Goal: Task Accomplishment & Management: Manage account settings

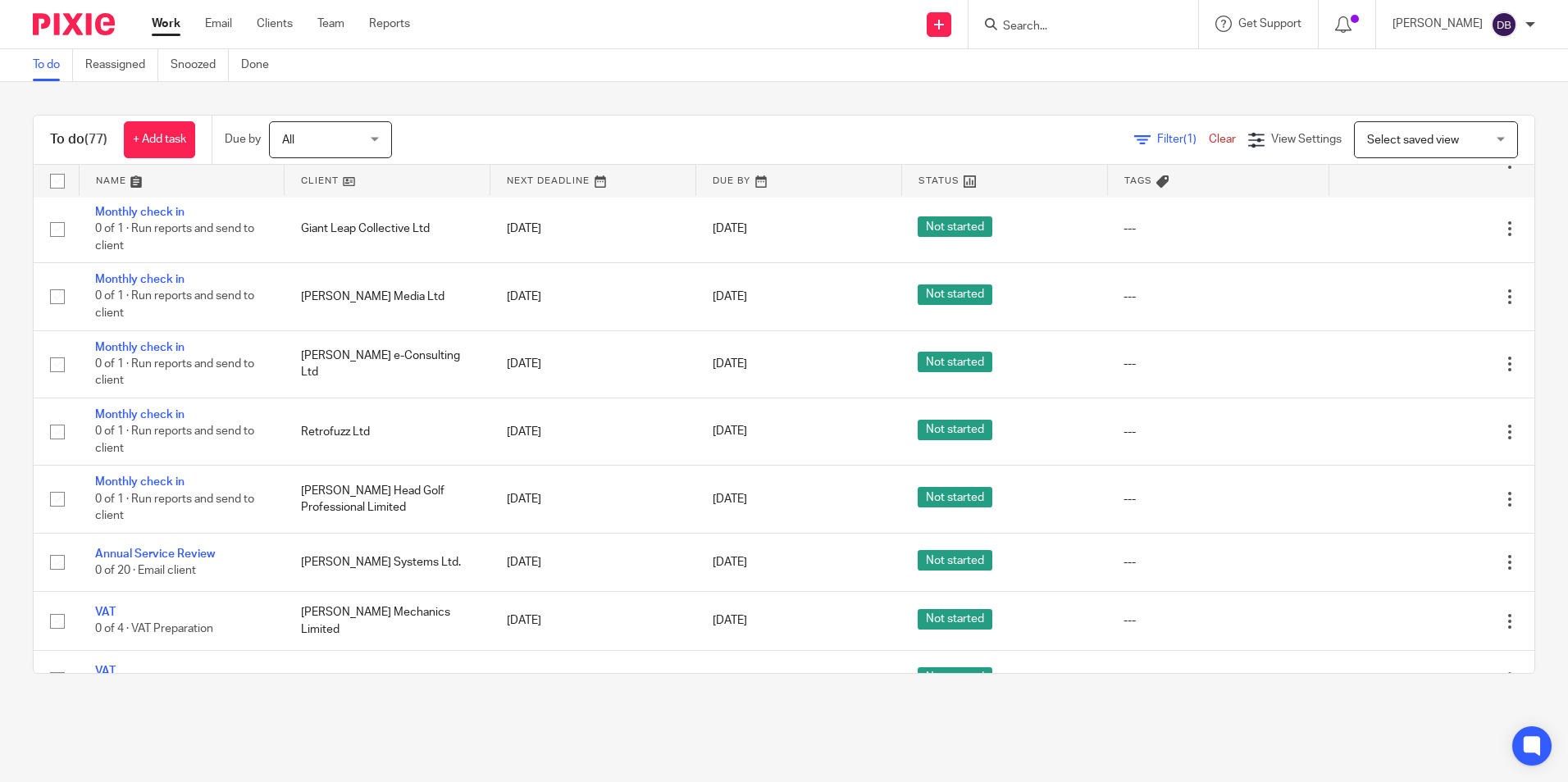
scroll to position [738, 0]
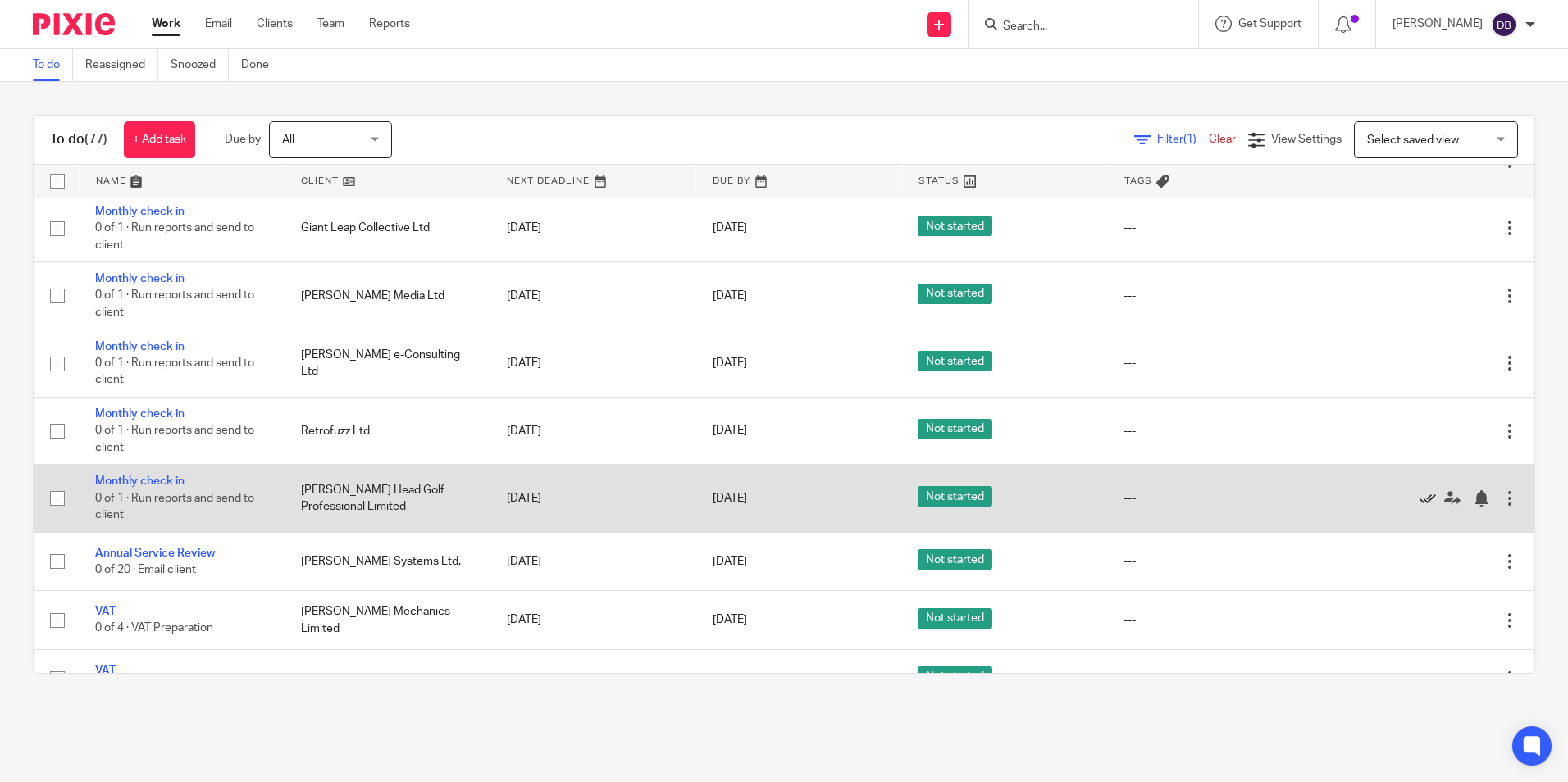
click at [1420, 496] on icon at bounding box center [1428, 498] width 16 height 16
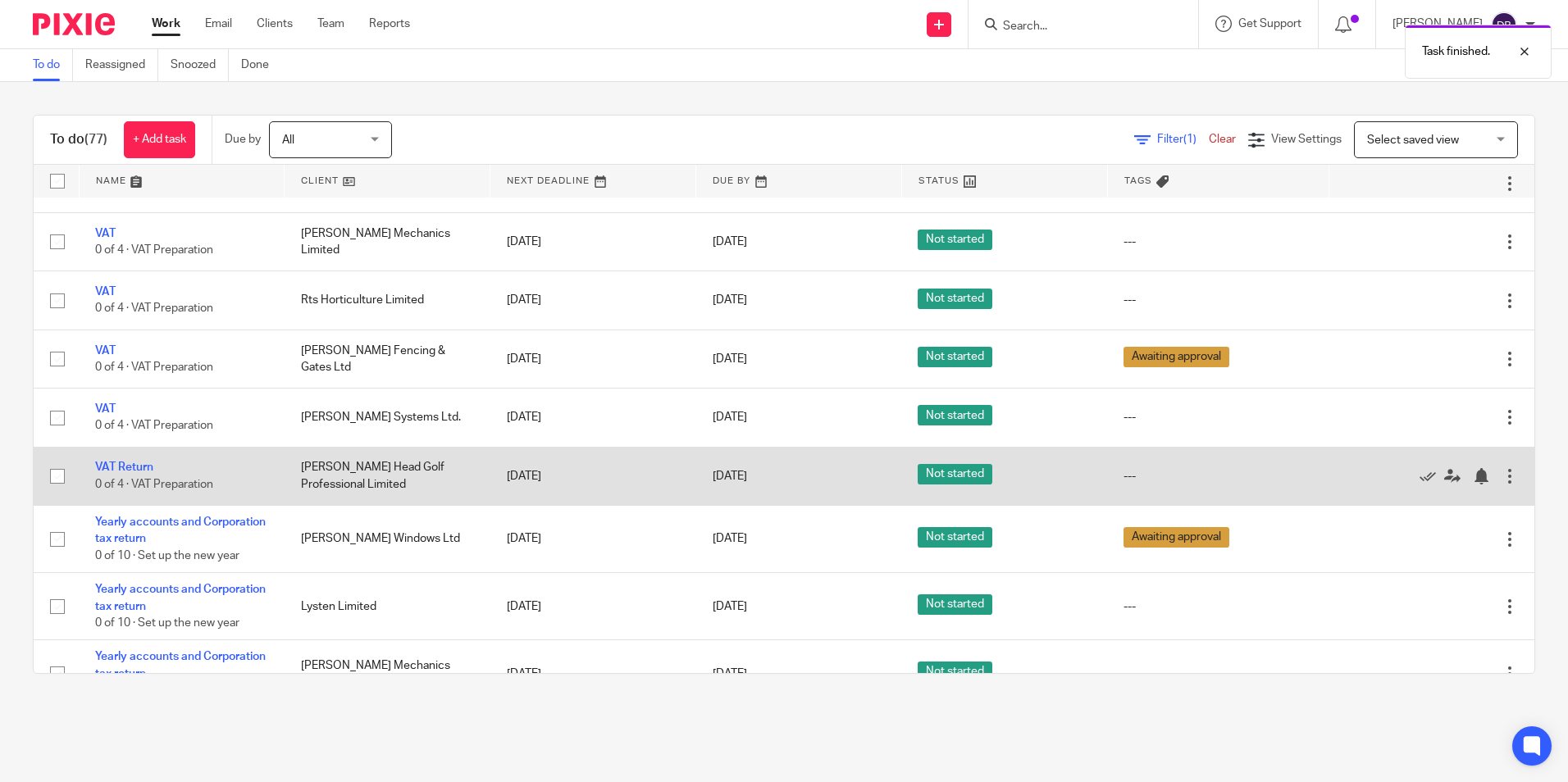
scroll to position [984, 0]
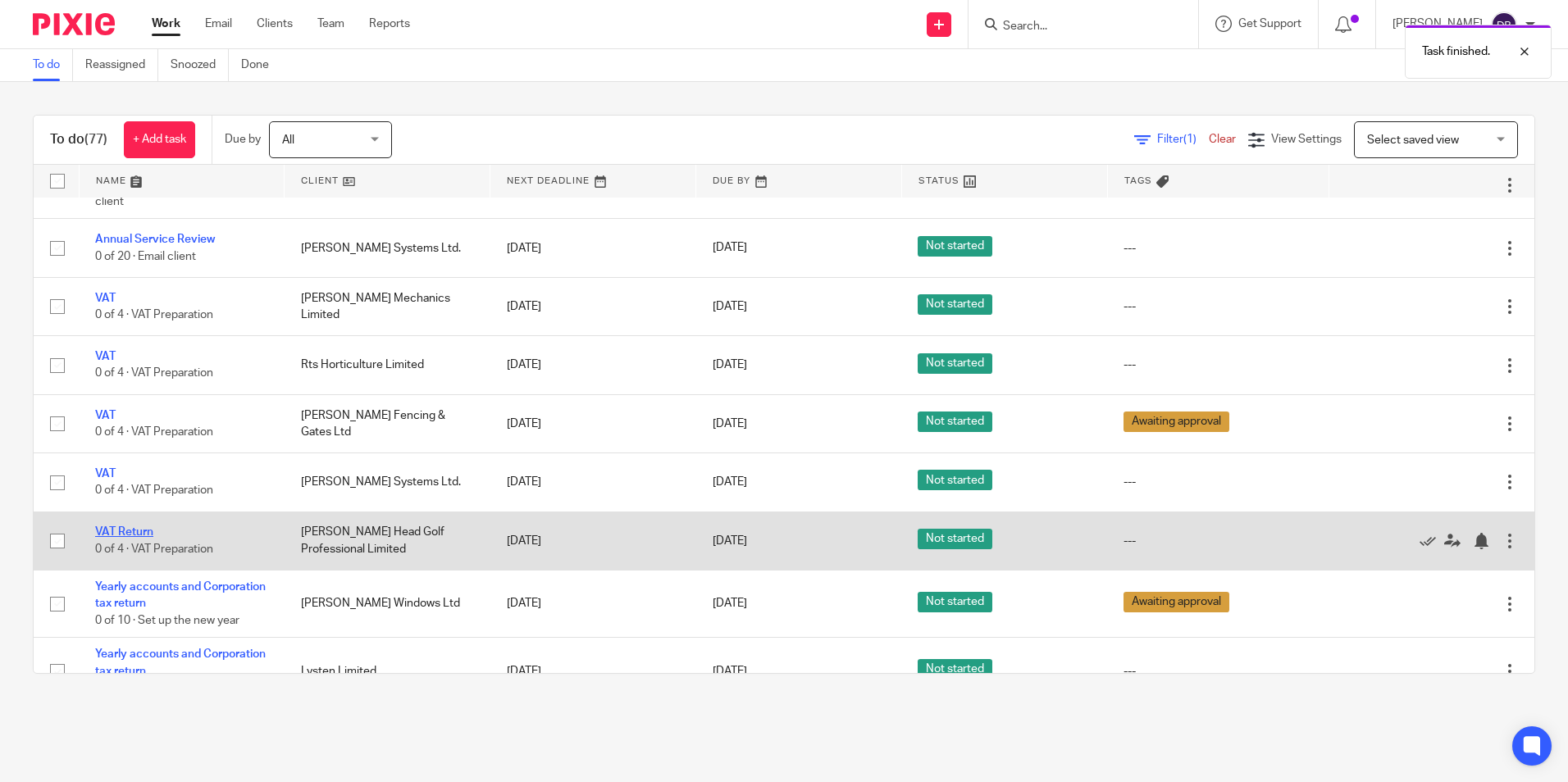
click at [119, 530] on link "VAT Return" at bounding box center [123, 533] width 58 height 11
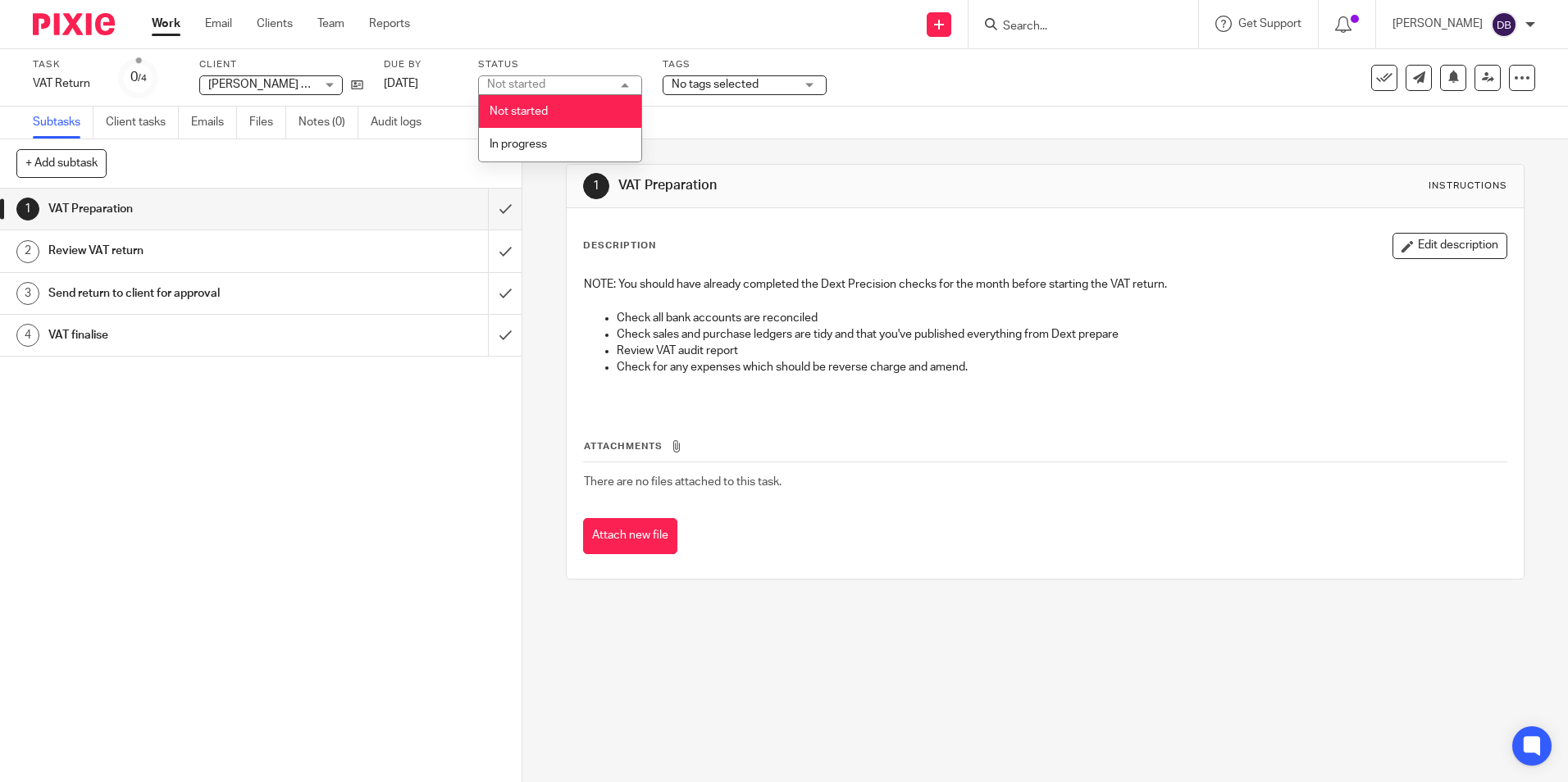
click at [728, 87] on span "No tags selected" at bounding box center [716, 84] width 87 height 11
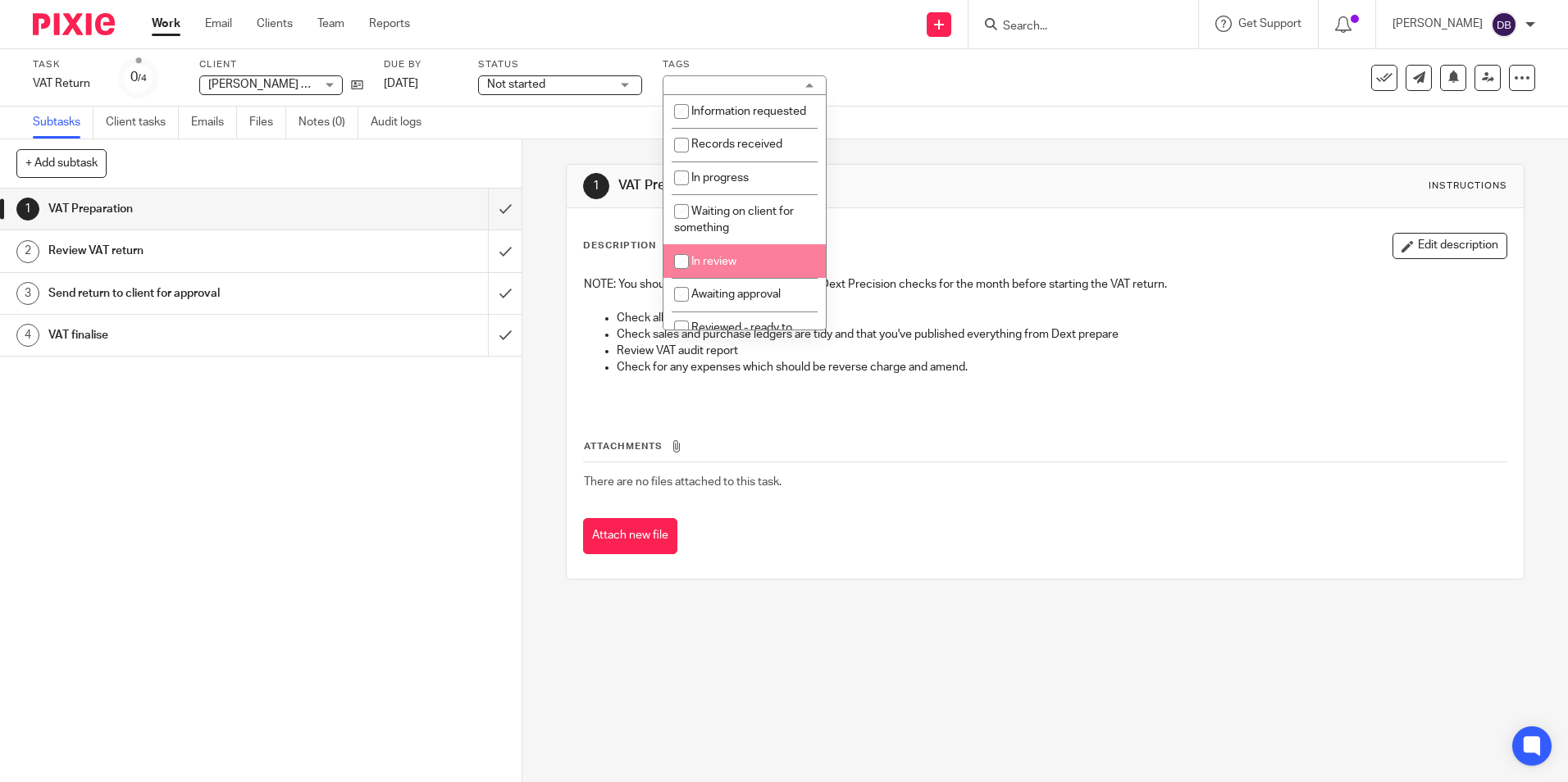
click at [717, 303] on li "Awaiting approval" at bounding box center [744, 294] width 162 height 33
checkbox input "true"
click at [75, 33] on img at bounding box center [74, 24] width 82 height 22
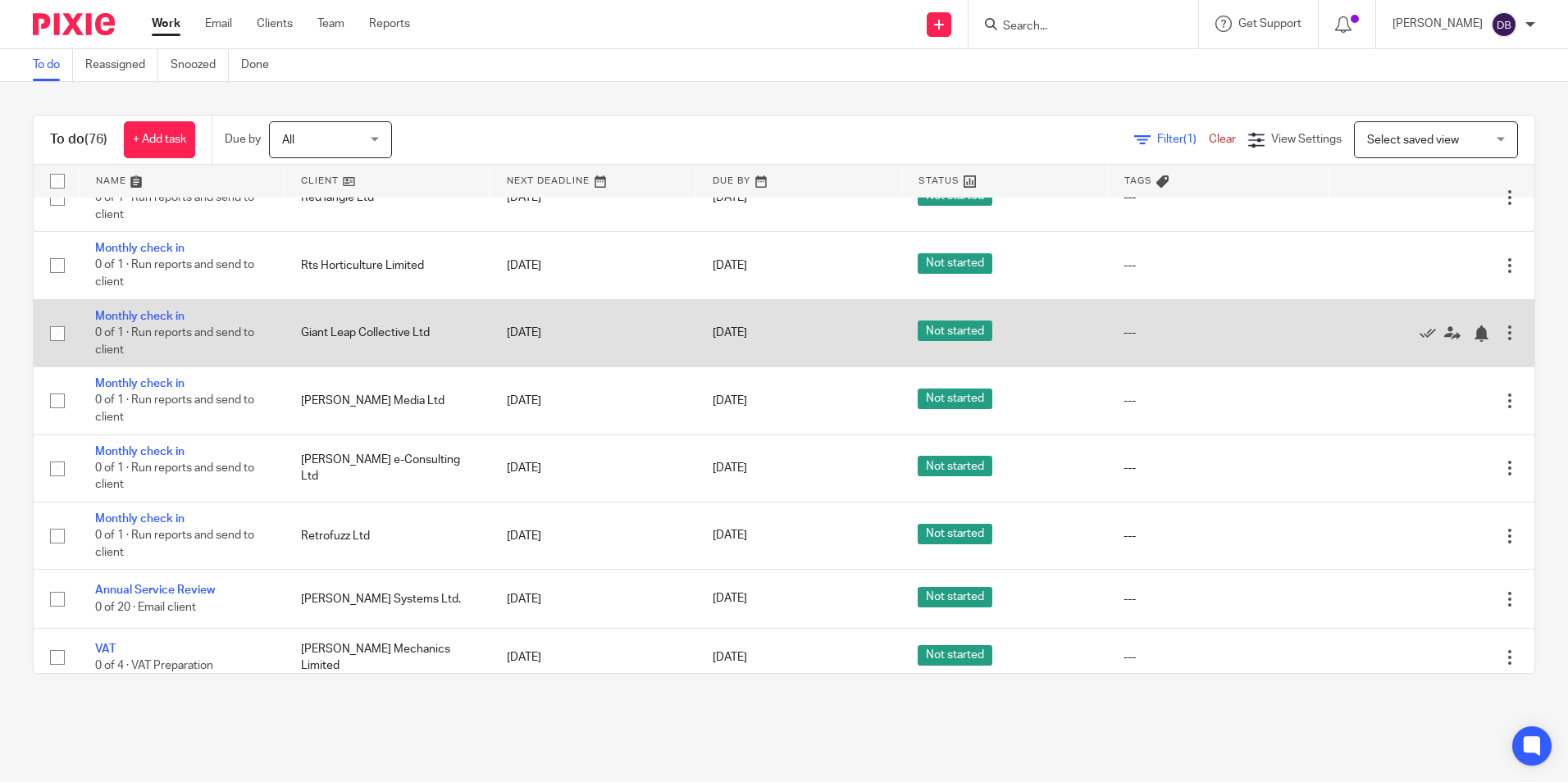
scroll to position [738, 0]
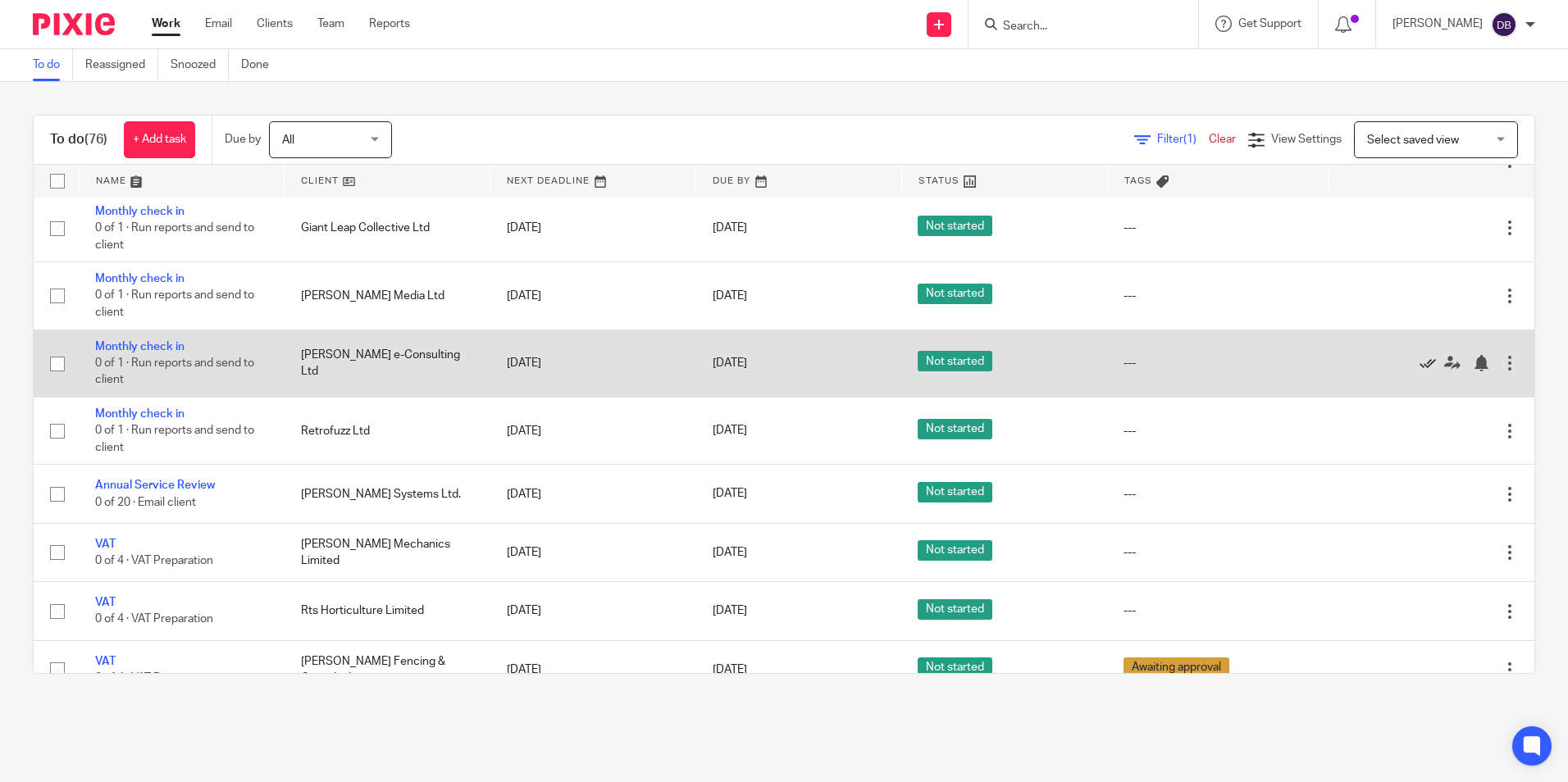
click at [1420, 366] on icon at bounding box center [1428, 363] width 16 height 16
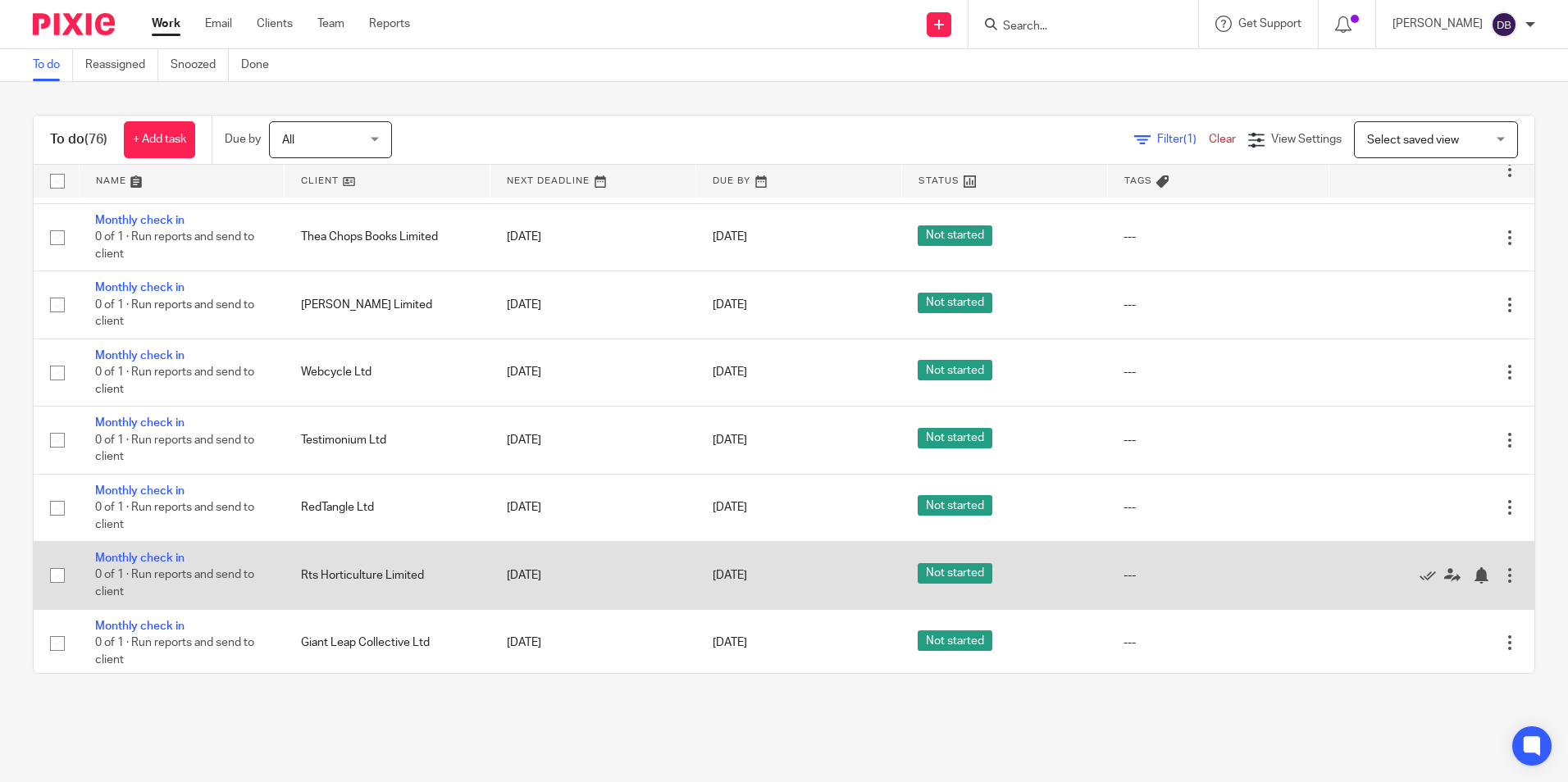
scroll to position [164, 0]
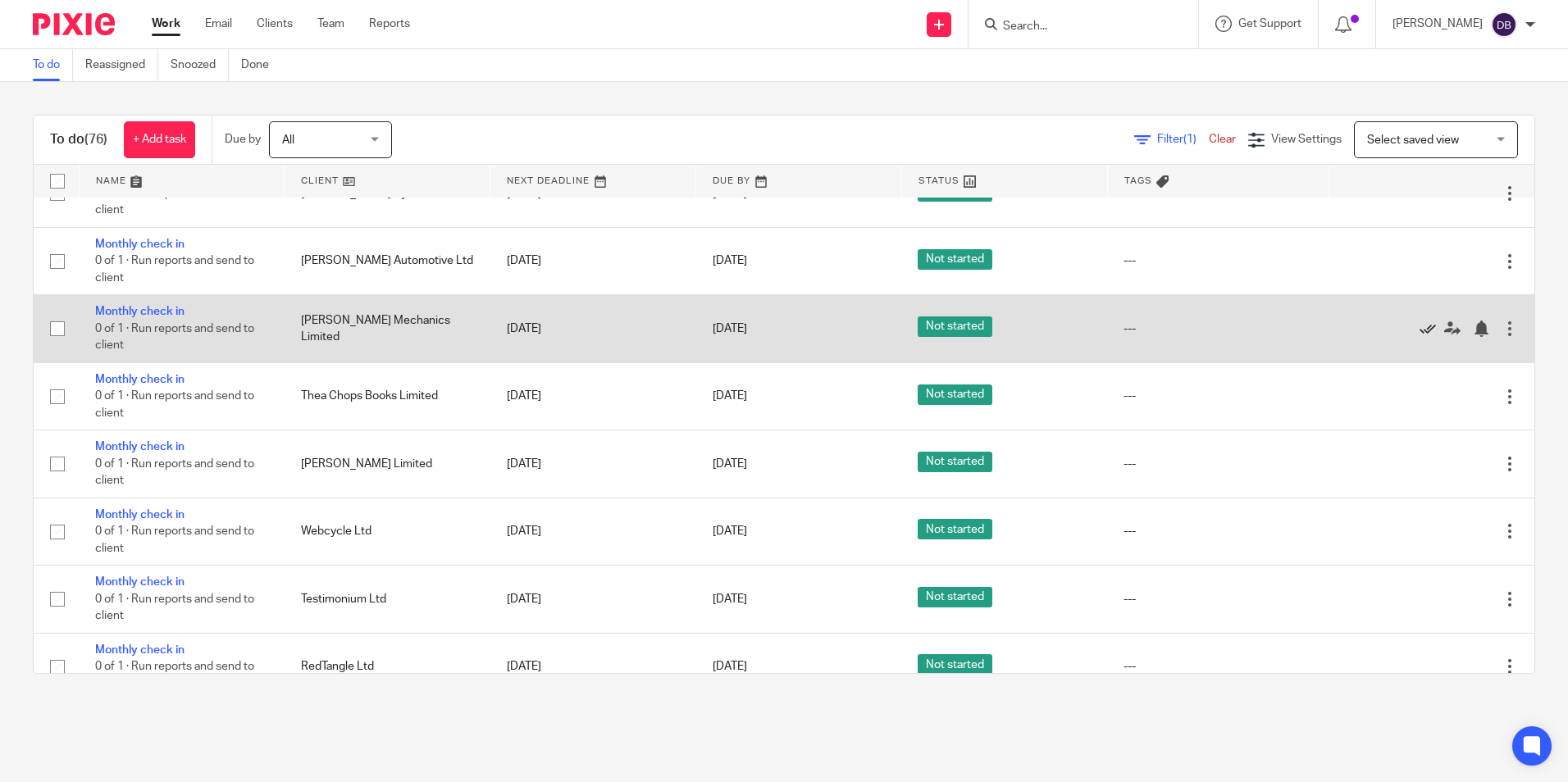
click at [1420, 326] on icon at bounding box center [1428, 328] width 16 height 16
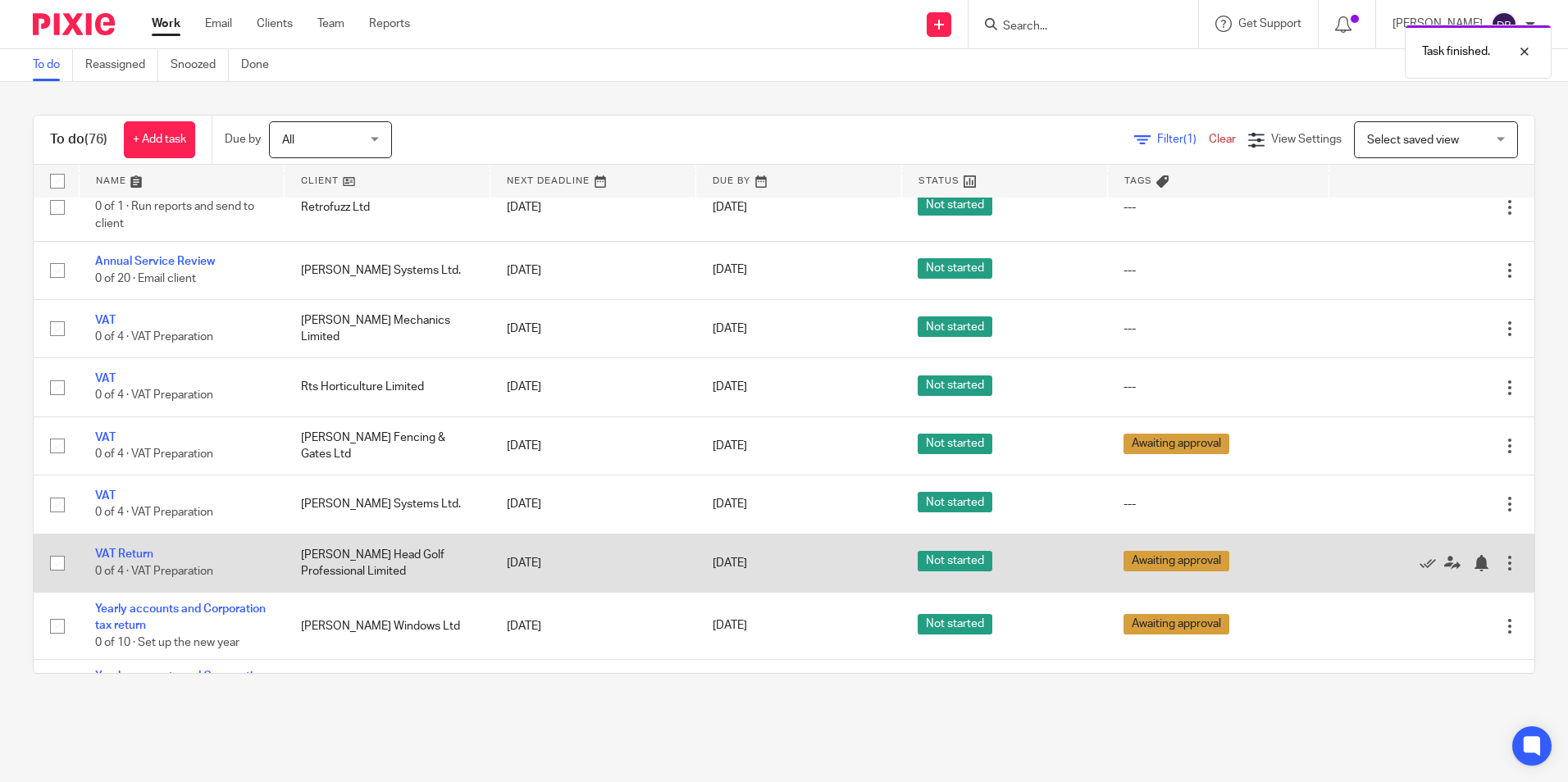
scroll to position [902, 0]
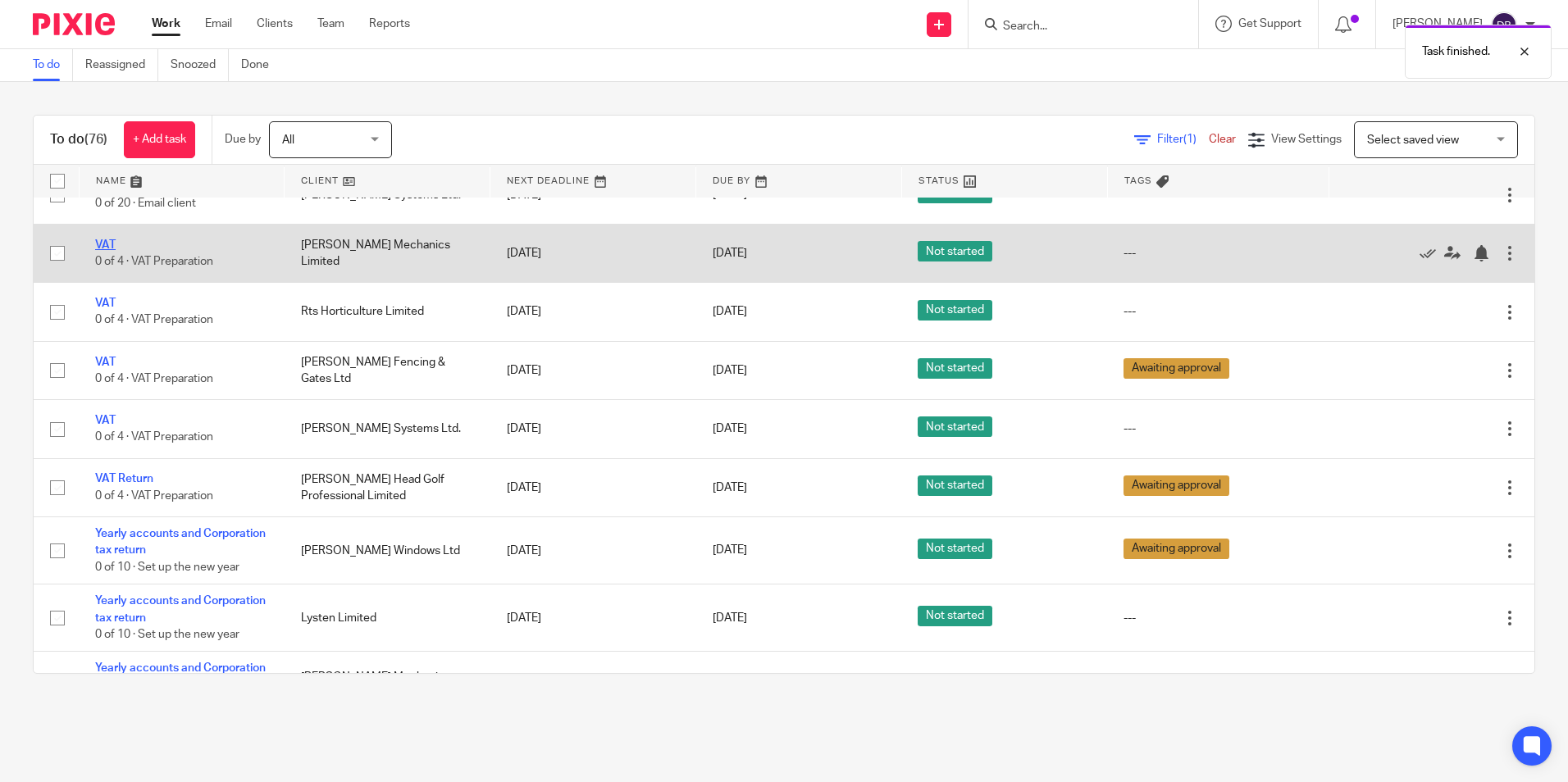
click at [104, 246] on link "VAT" at bounding box center [105, 246] width 21 height 11
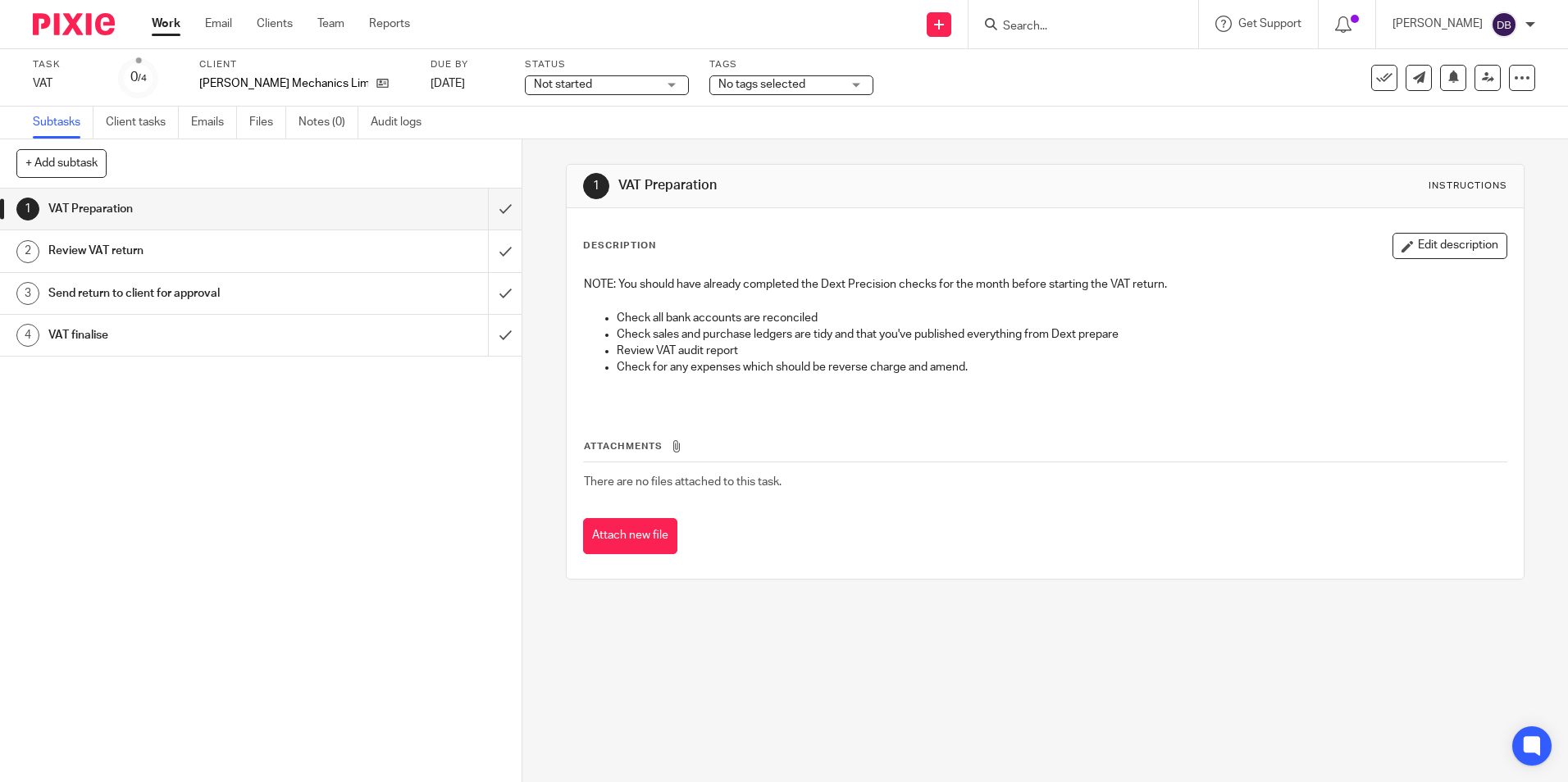
click at [719, 82] on span "No tags selected" at bounding box center [762, 84] width 87 height 11
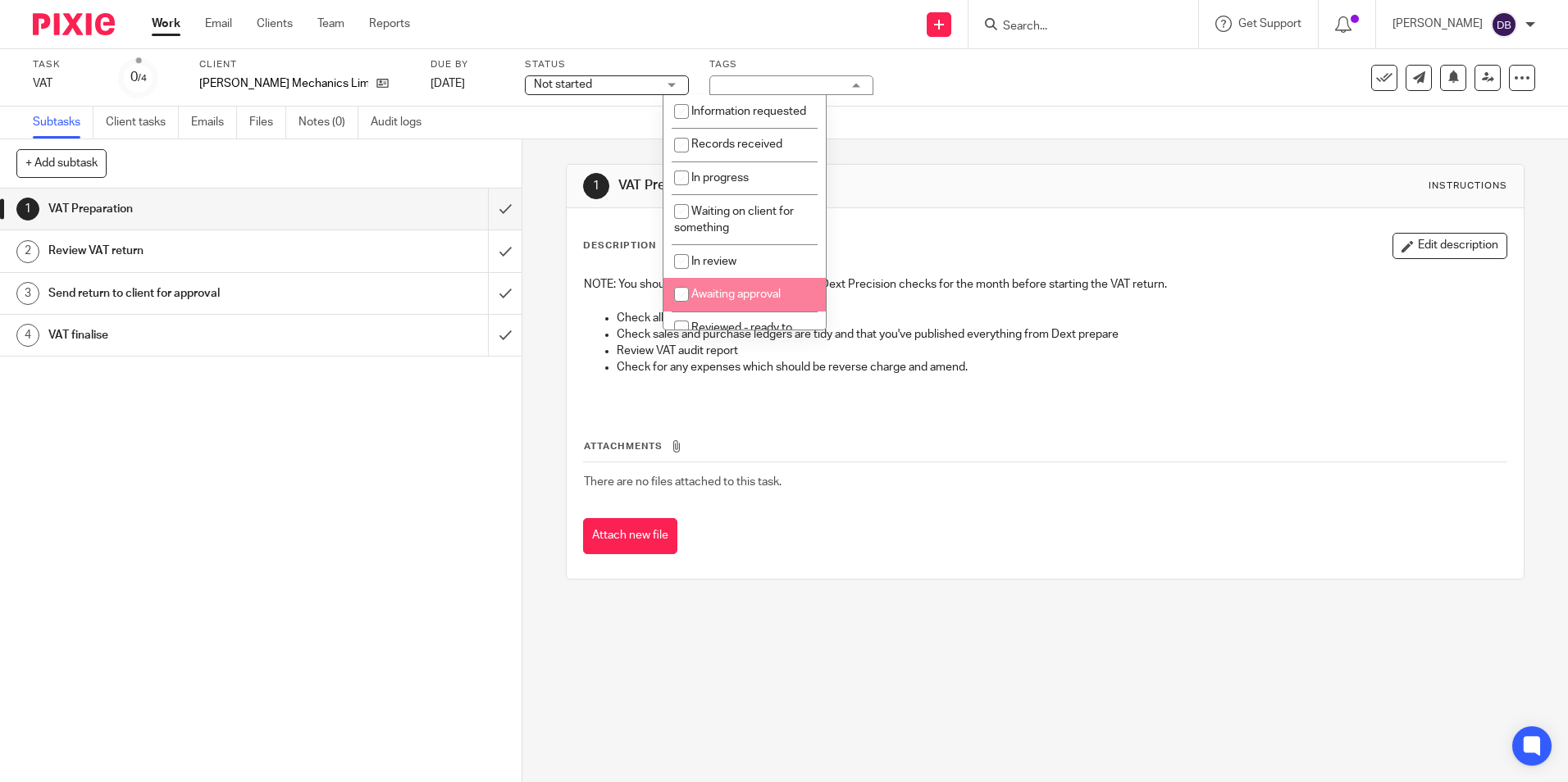
click at [728, 300] on span "Awaiting approval" at bounding box center [736, 295] width 89 height 11
checkbox input "true"
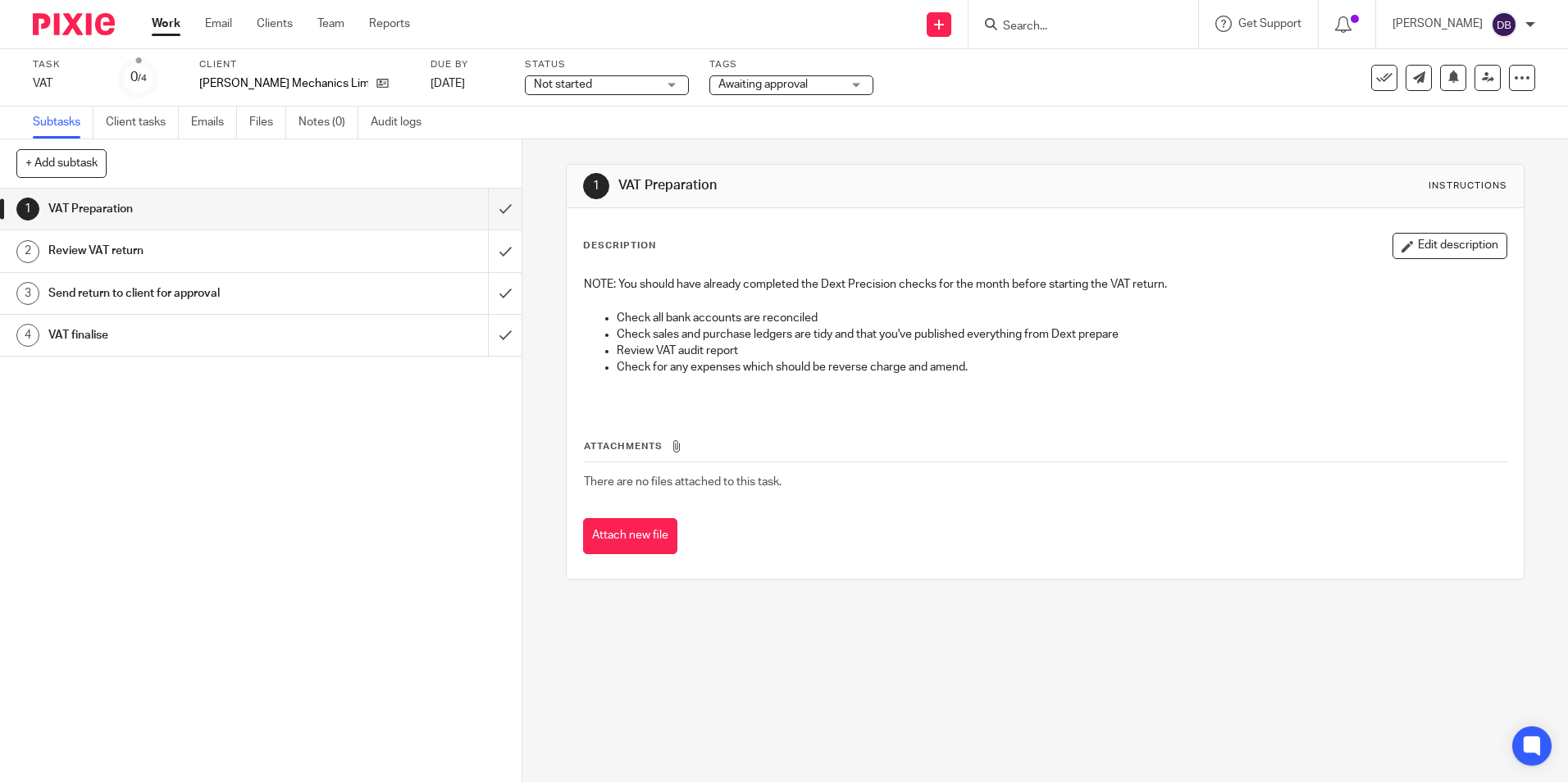
click at [96, 30] on img at bounding box center [74, 24] width 82 height 22
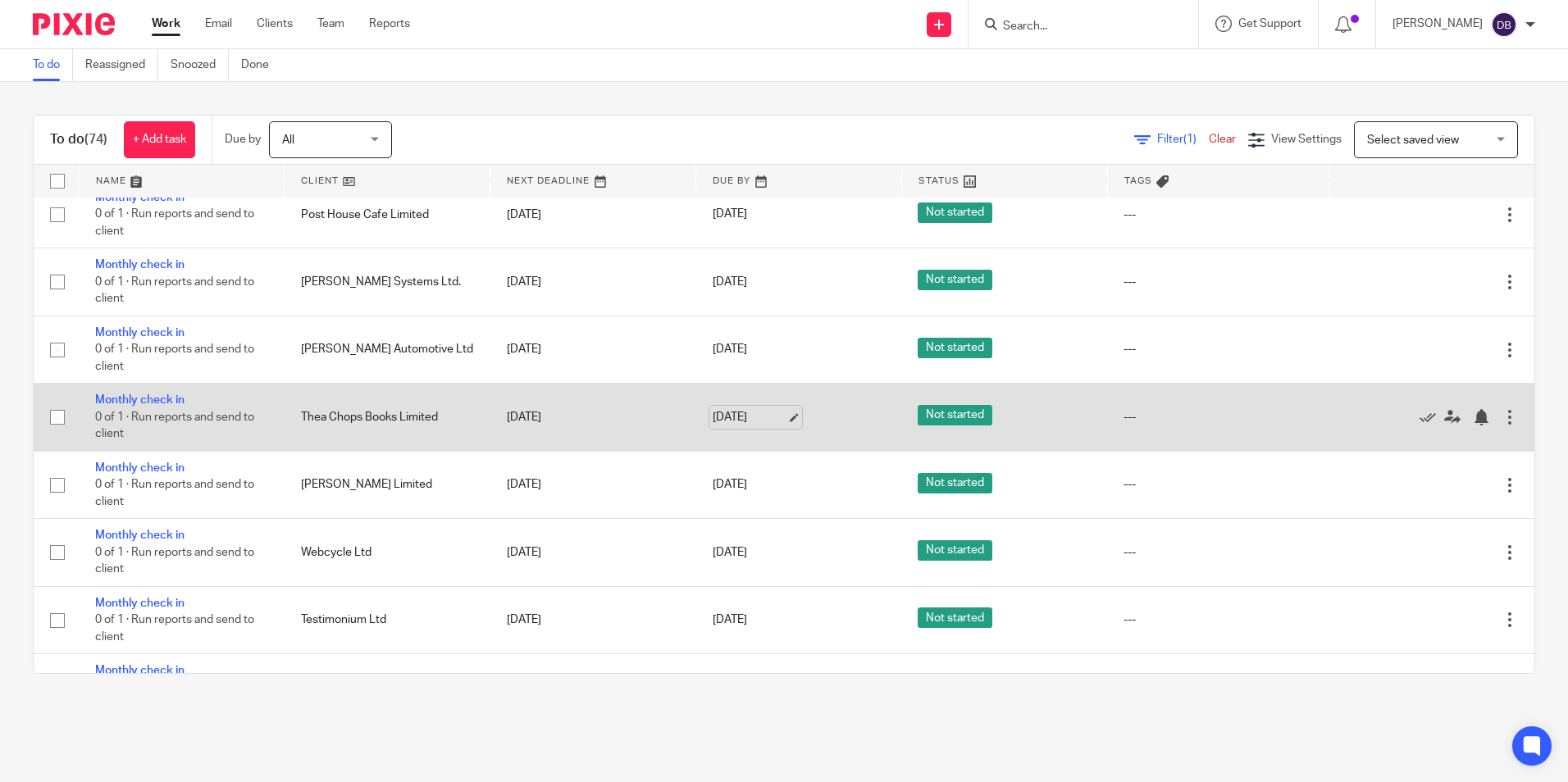
scroll to position [164, 0]
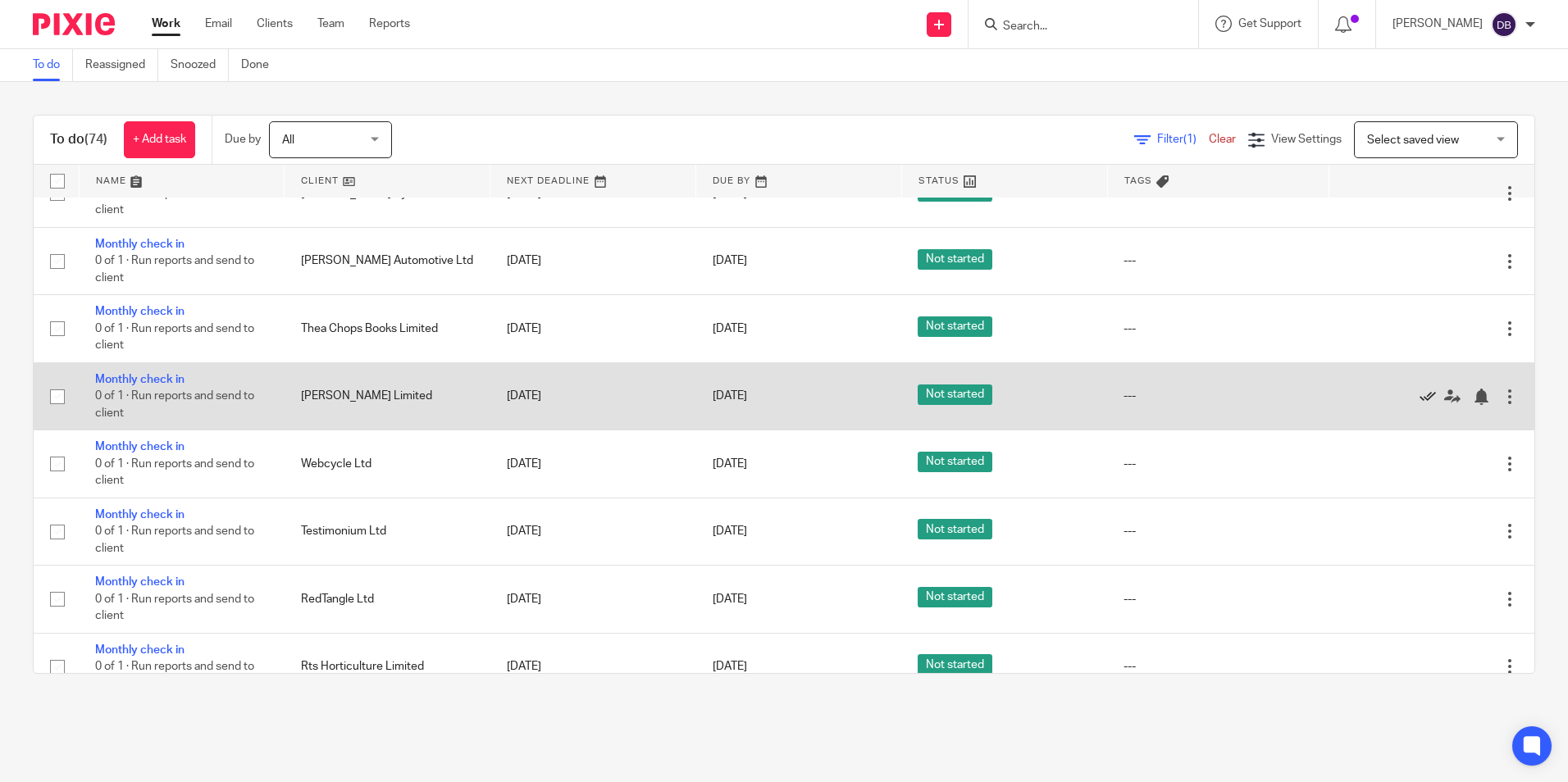
click at [1420, 394] on icon at bounding box center [1428, 396] width 16 height 16
